Goal: Navigation & Orientation: Find specific page/section

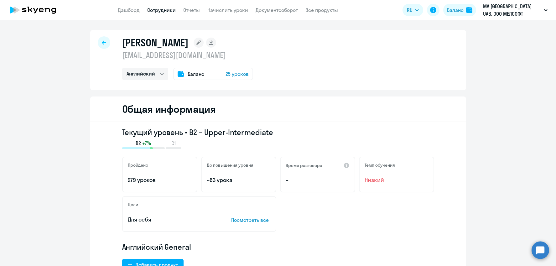
select select "english"
click at [47, 7] on icon at bounding box center [32, 10] width 55 height 16
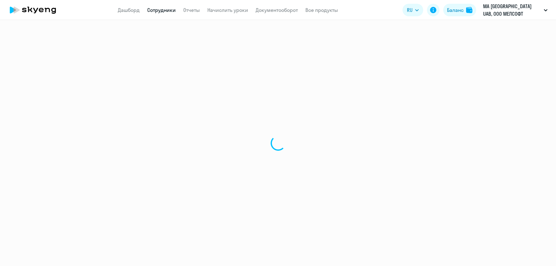
select select "english"
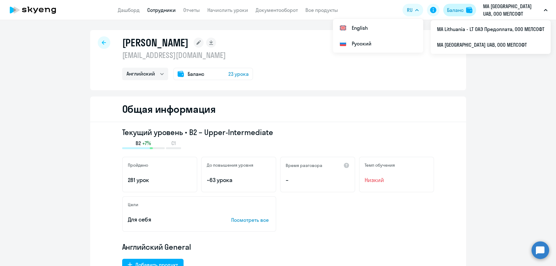
click at [460, 9] on div "Баланс" at bounding box center [455, 10] width 17 height 8
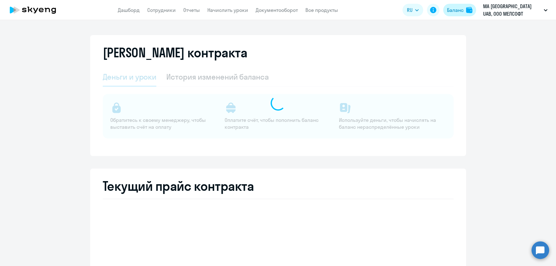
select select "english_adult_not_native_speaker"
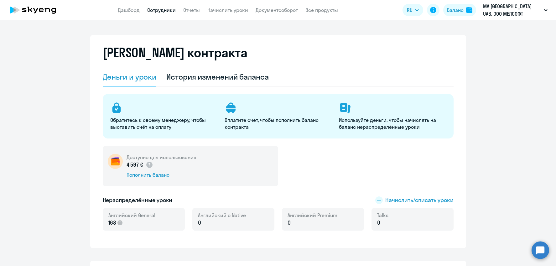
click at [163, 11] on link "Сотрудники" at bounding box center [161, 10] width 28 height 6
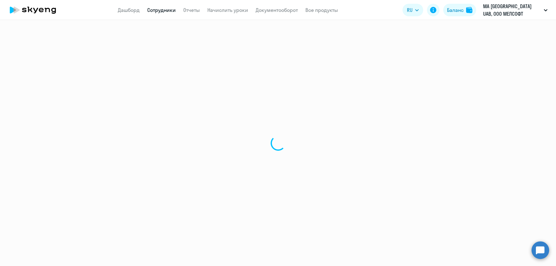
select select "30"
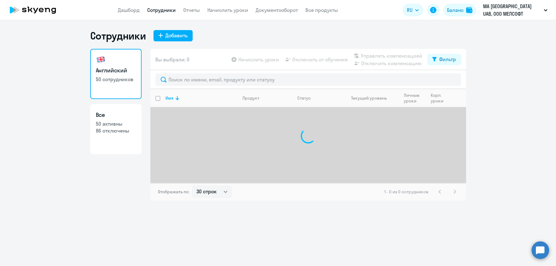
click at [119, 124] on p "50 активны" at bounding box center [116, 123] width 40 height 7
select select "30"
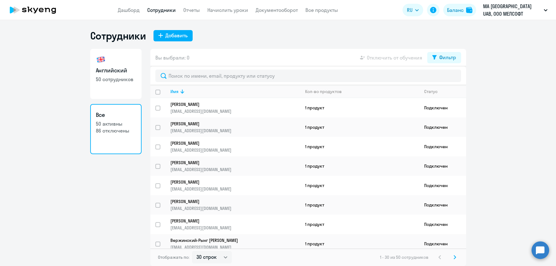
click at [133, 76] on p "50 сотрудников" at bounding box center [116, 79] width 40 height 7
select select "30"
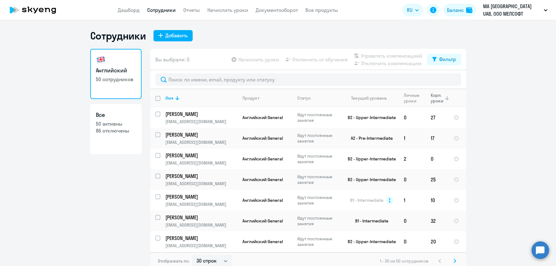
click at [436, 96] on div "Корп. уроки" at bounding box center [437, 97] width 13 height 11
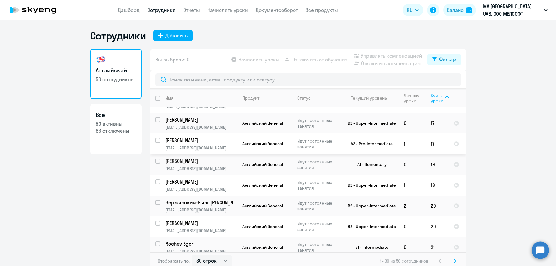
scroll to position [3, 0]
